Goal: Information Seeking & Learning: Find specific fact

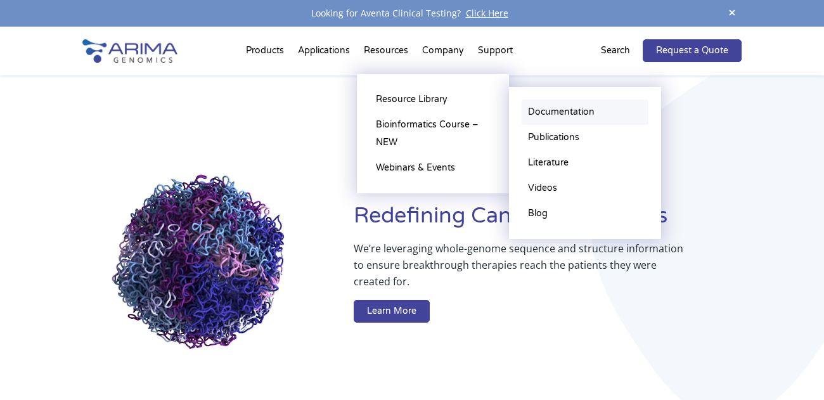
click at [560, 106] on link "Documentation" at bounding box center [585, 111] width 127 height 25
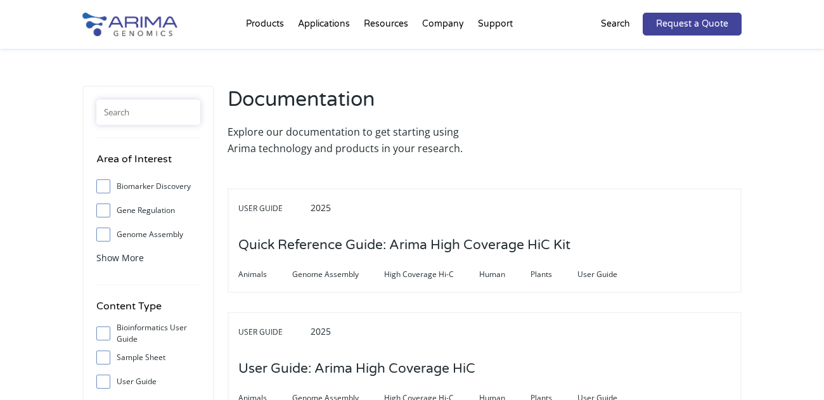
click at [167, 118] on input "text" at bounding box center [148, 111] width 104 height 25
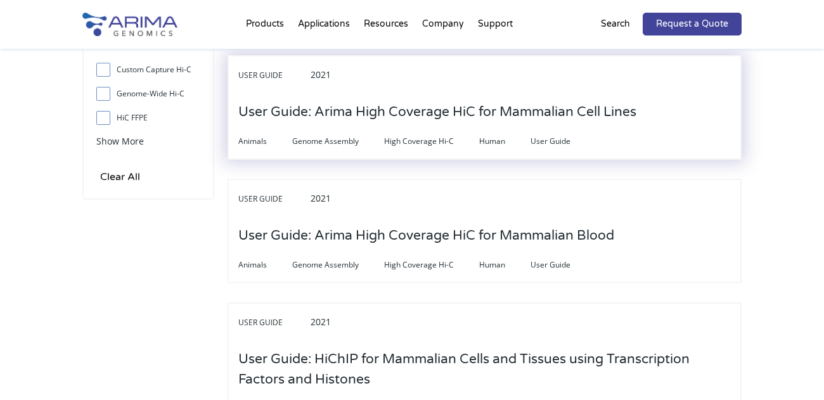
scroll to position [539, 0]
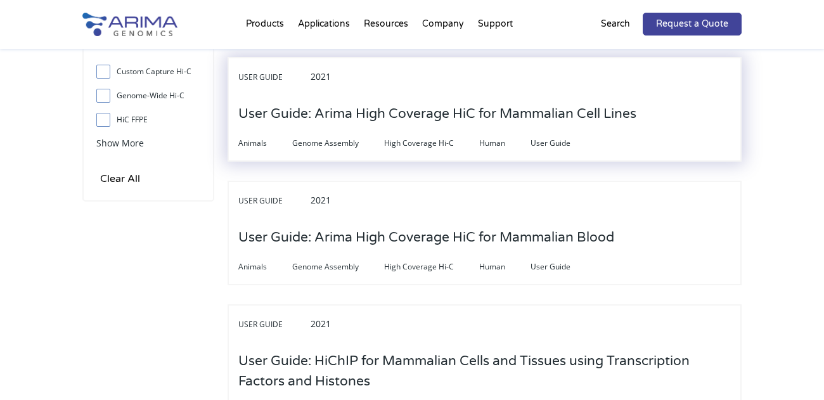
type input "mammalia"
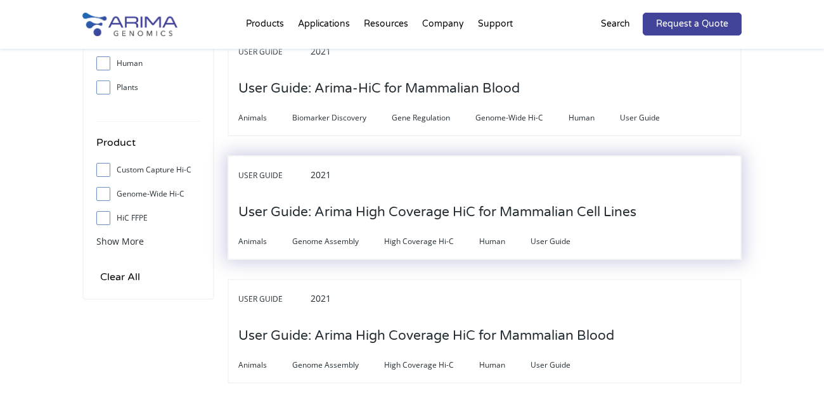
scroll to position [0, 0]
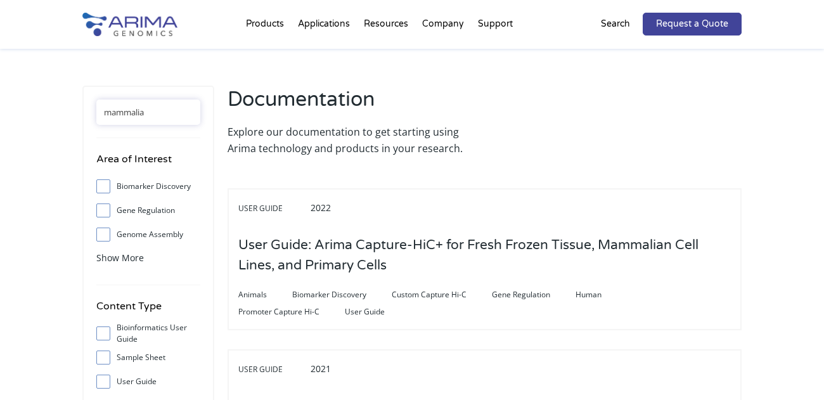
click at [171, 112] on input "mammalia" at bounding box center [148, 111] width 104 height 25
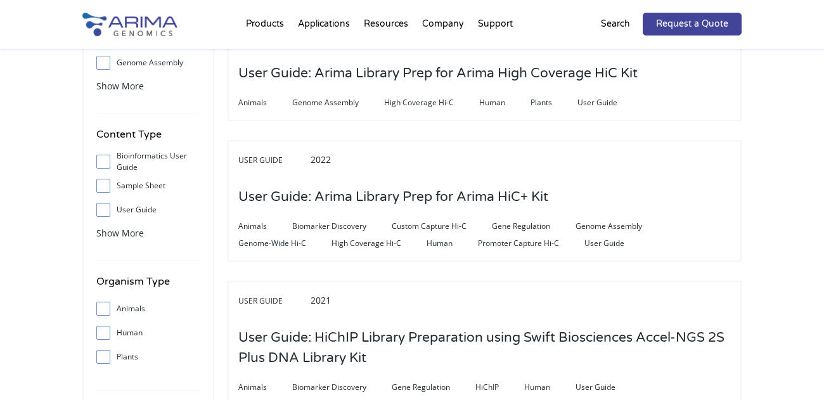
scroll to position [175, 0]
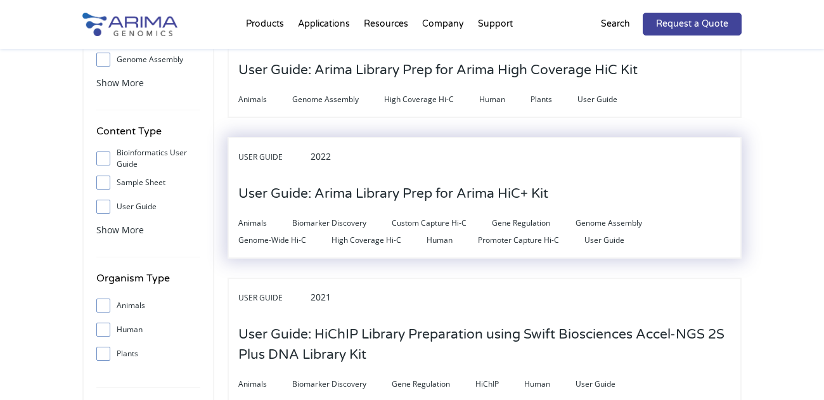
type input "library"
